Goal: Information Seeking & Learning: Learn about a topic

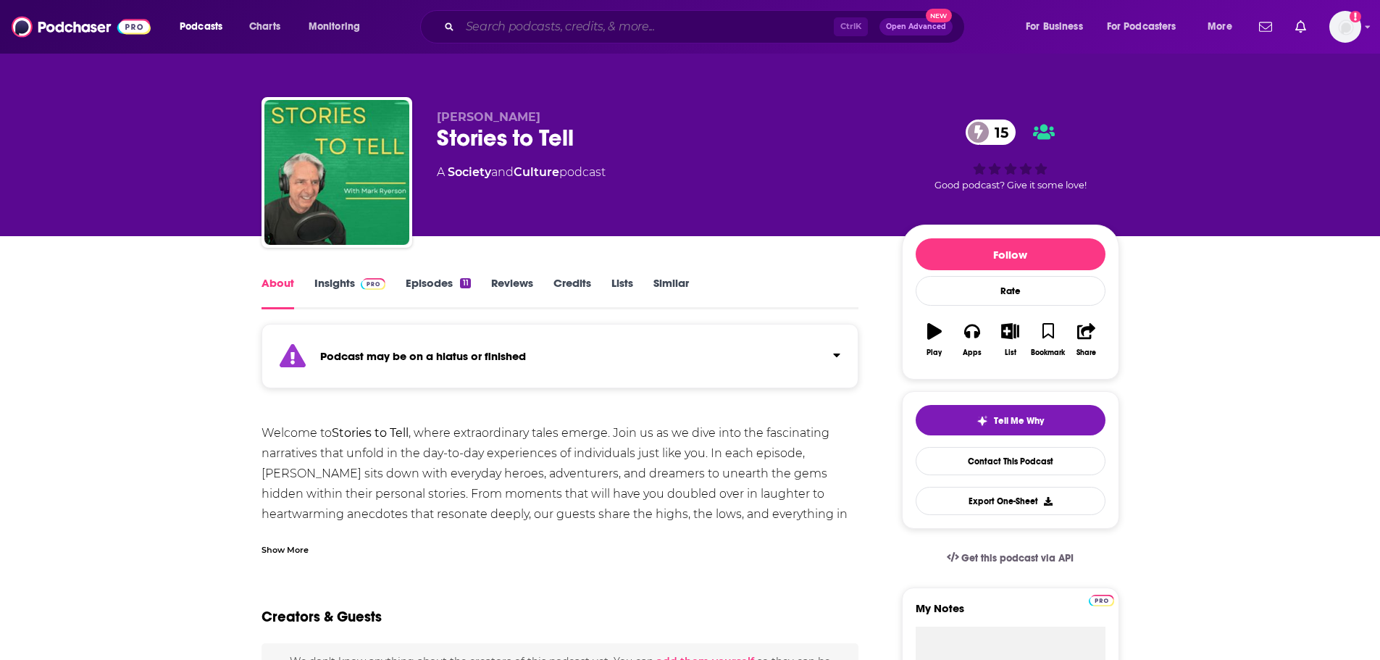
click at [614, 22] on input "Search podcasts, credits, & more..." at bounding box center [647, 26] width 374 height 23
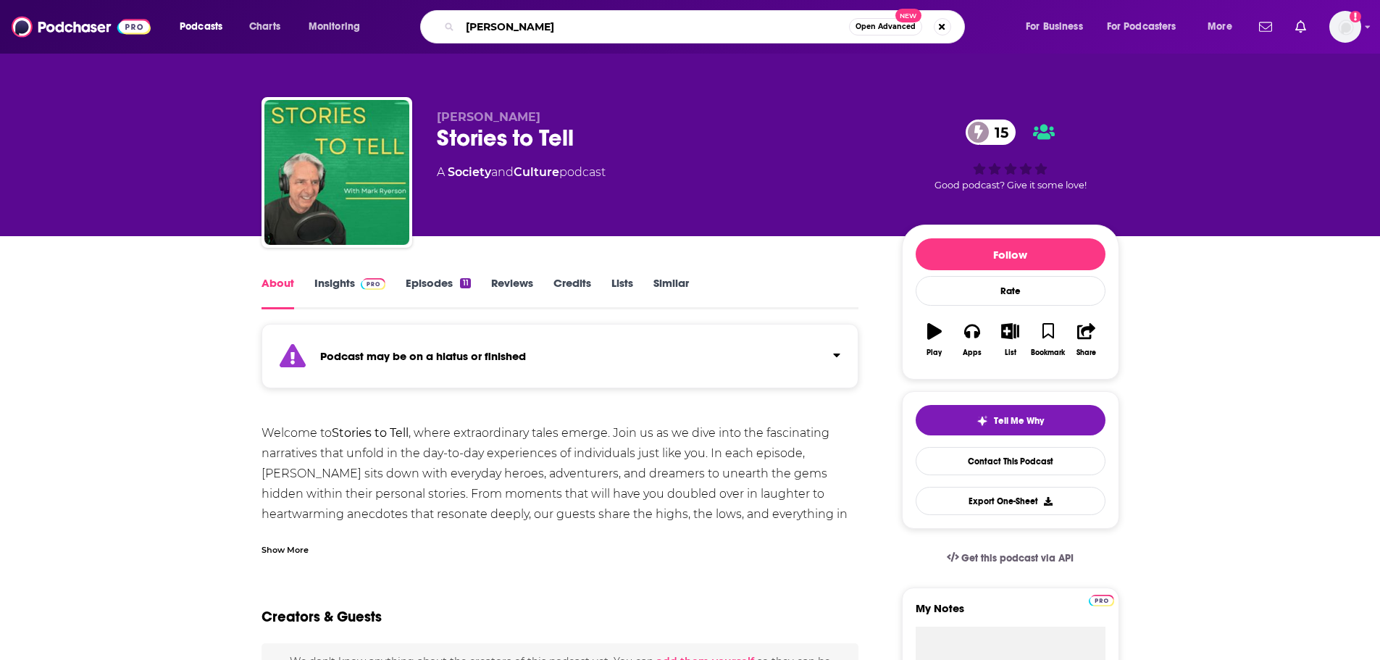
type input "[PERSON_NAME]"
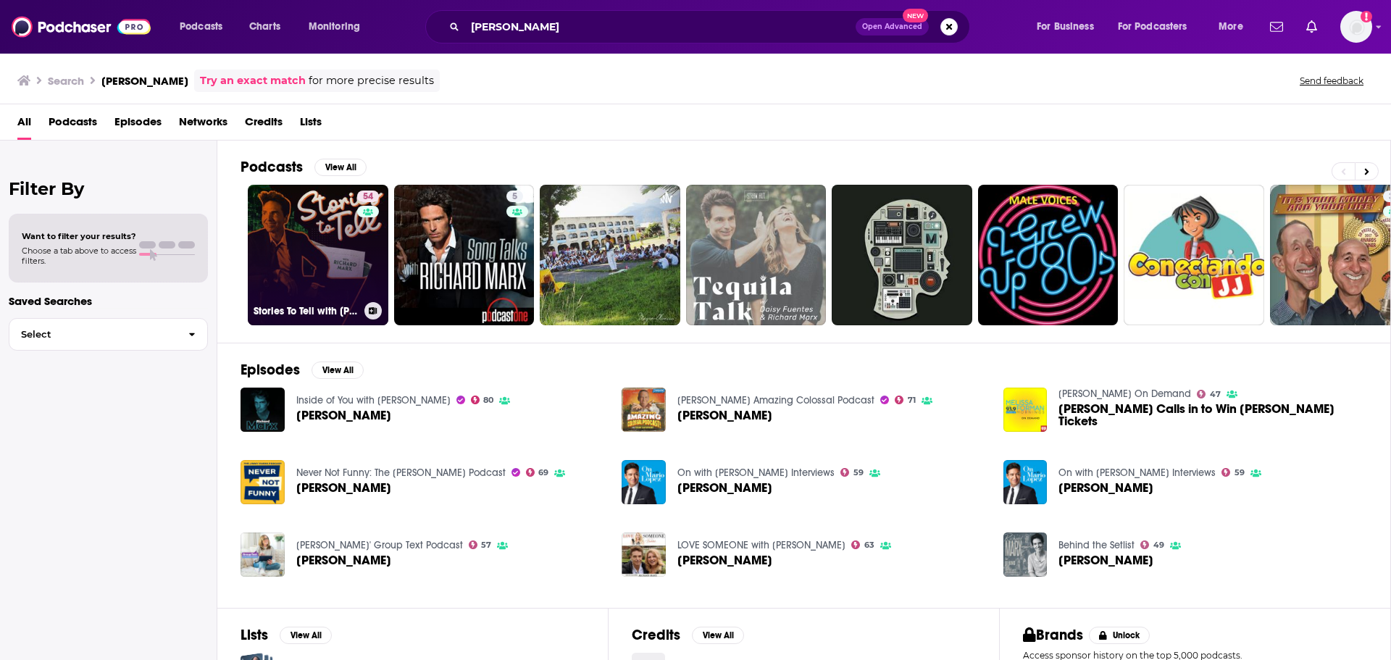
click at [293, 240] on link "54 Stories To Tell with [PERSON_NAME]" at bounding box center [318, 255] width 141 height 141
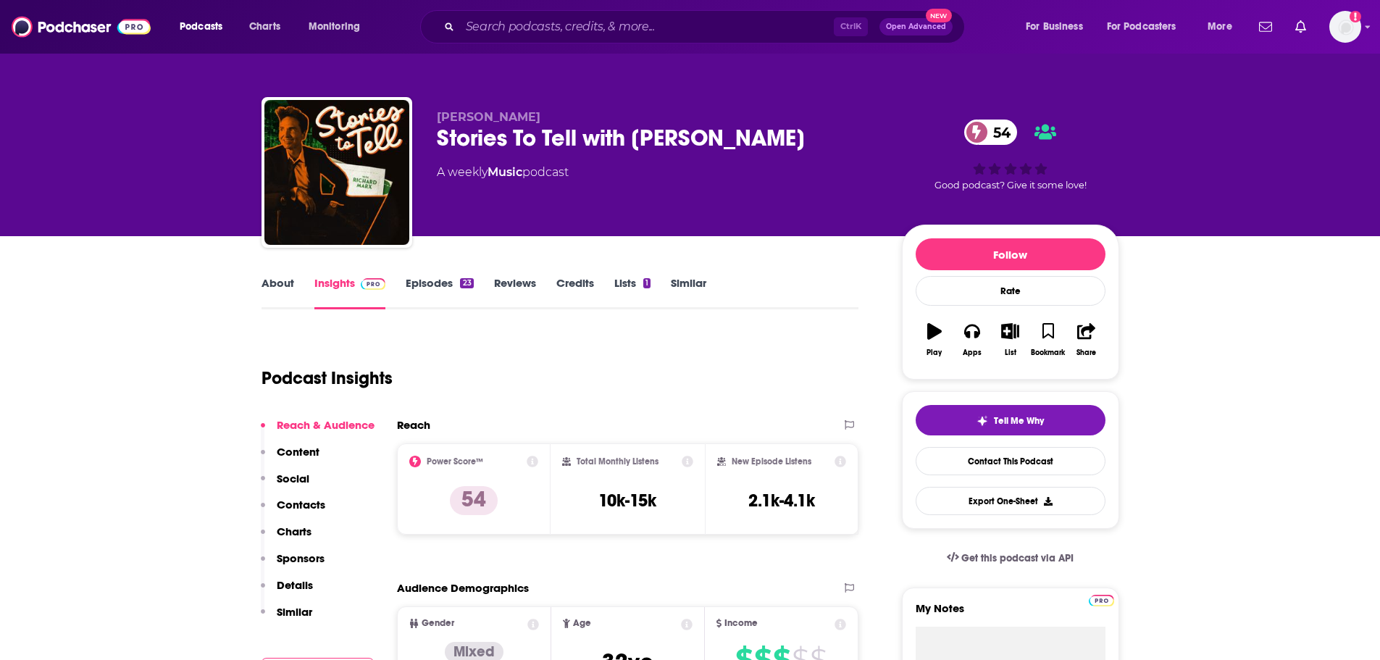
click at [278, 287] on link "About" at bounding box center [277, 292] width 33 height 33
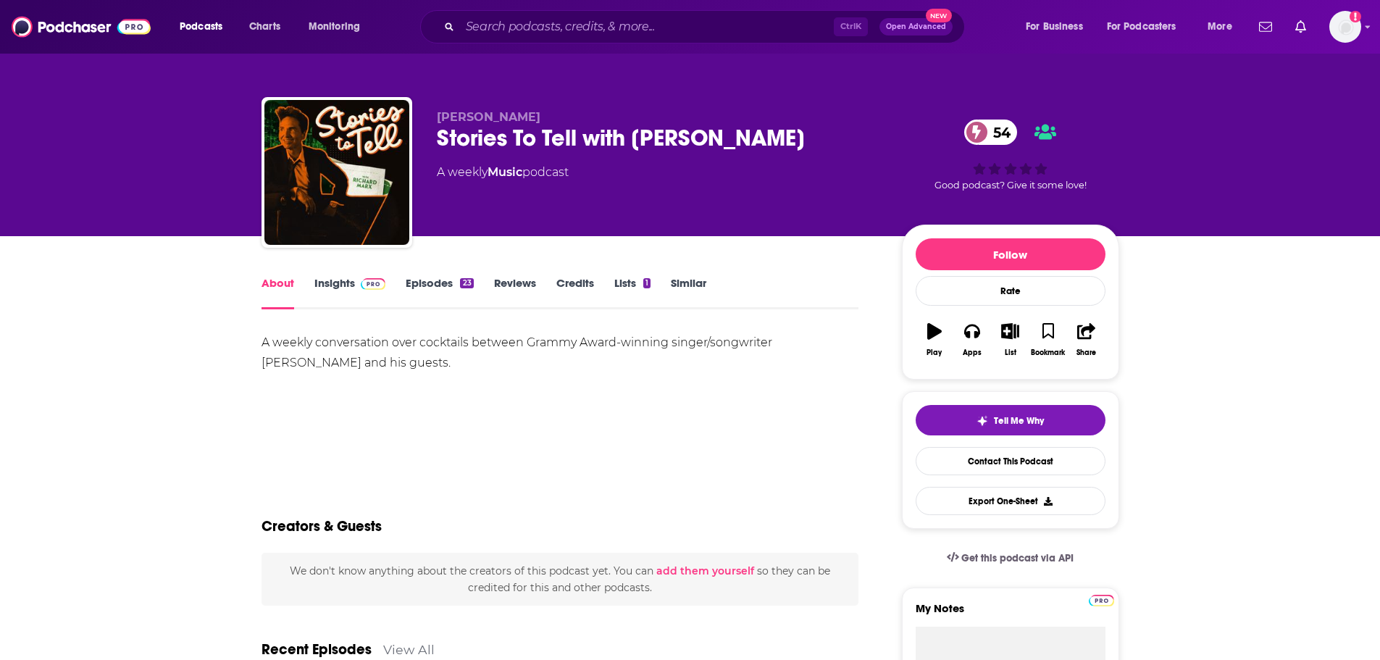
click at [332, 282] on link "Insights" at bounding box center [350, 292] width 72 height 33
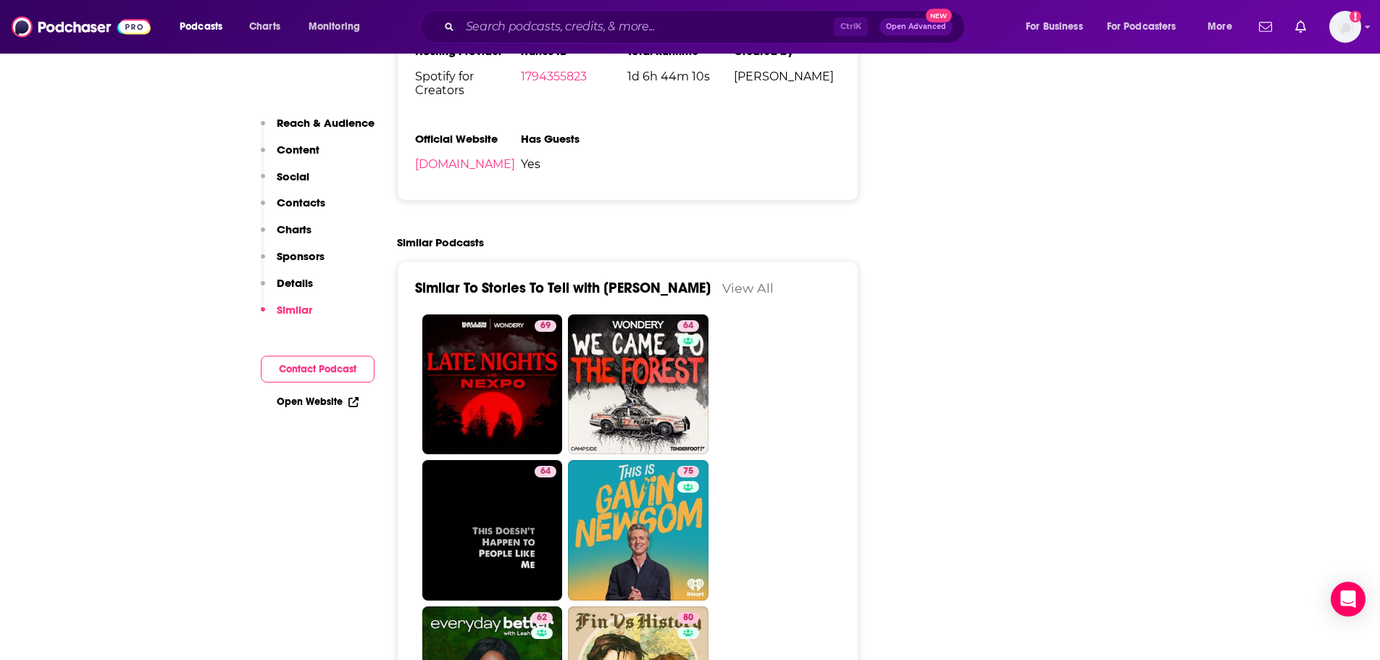
scroll to position [2173, 0]
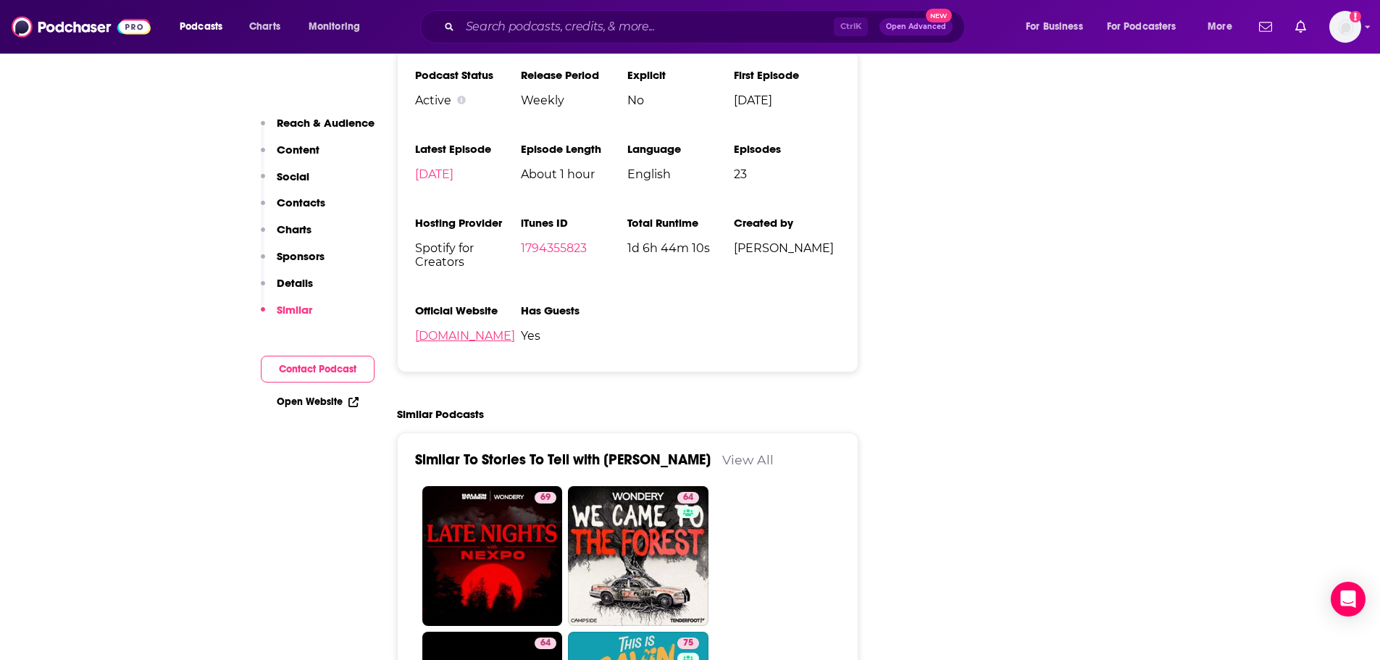
click at [480, 329] on link "[DOMAIN_NAME]" at bounding box center [465, 336] width 100 height 14
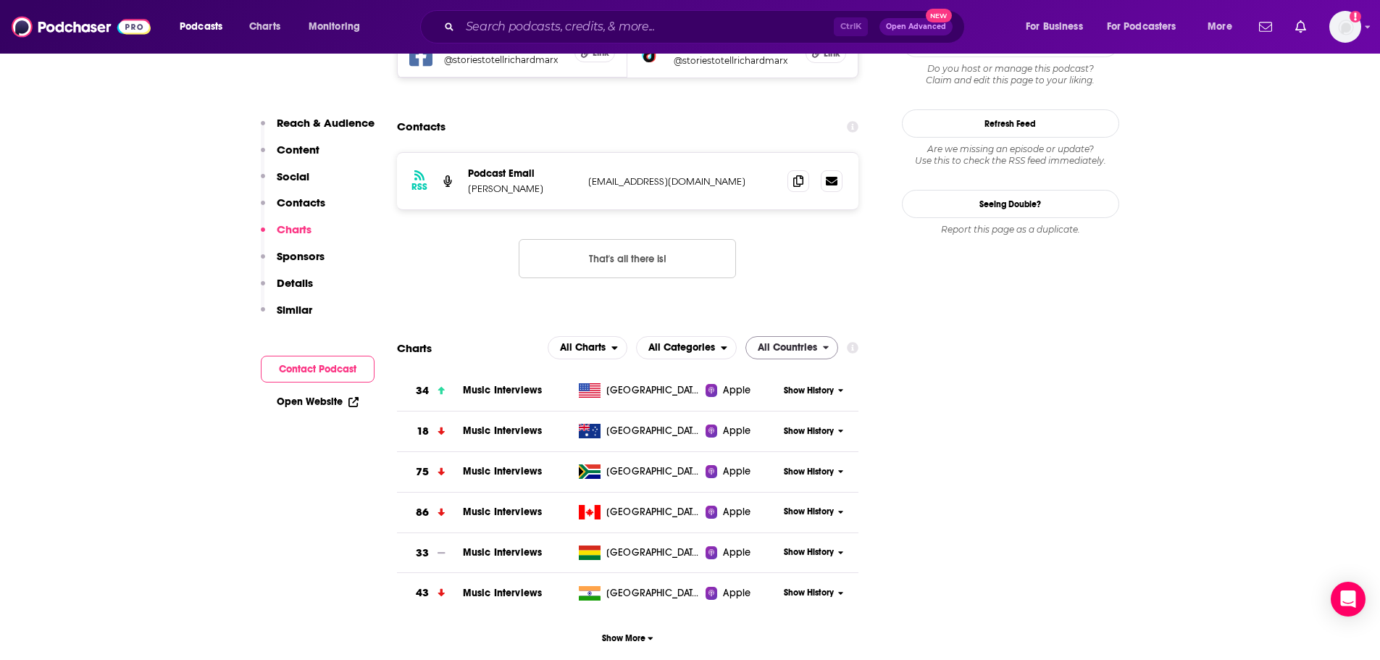
scroll to position [1014, 0]
